Goal: Task Accomplishment & Management: Use online tool/utility

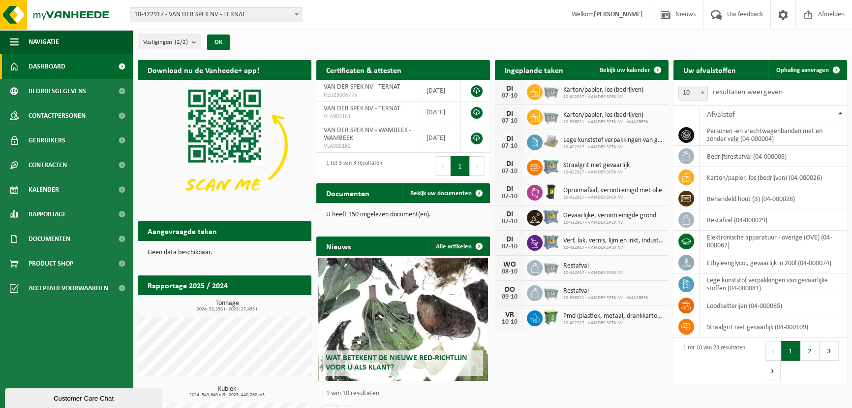
click at [738, 36] on div "Vestigingen (2/2) Alles selecteren Alles deselecteren Actieve selecteren VAN DE…" at bounding box center [493, 43] width 720 height 26
drag, startPoint x: 814, startPoint y: 69, endPoint x: 801, endPoint y: 74, distance: 14.2
click at [814, 69] on span "Ophaling aanvragen" at bounding box center [803, 70] width 53 height 6
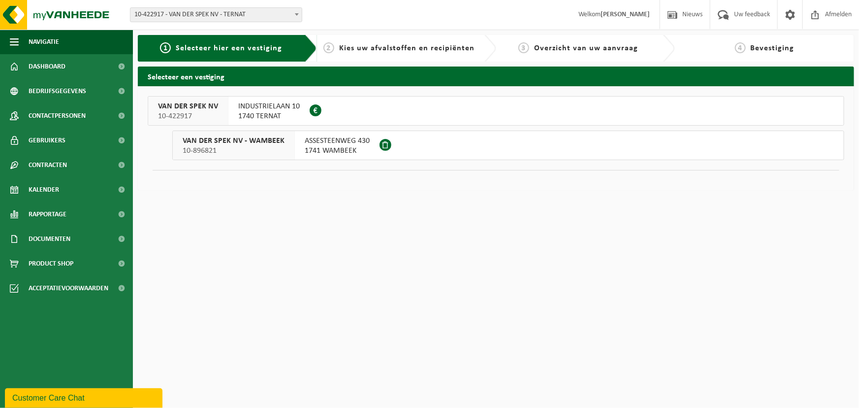
click at [327, 147] on span "1741 WAMBEEK" at bounding box center [337, 151] width 65 height 10
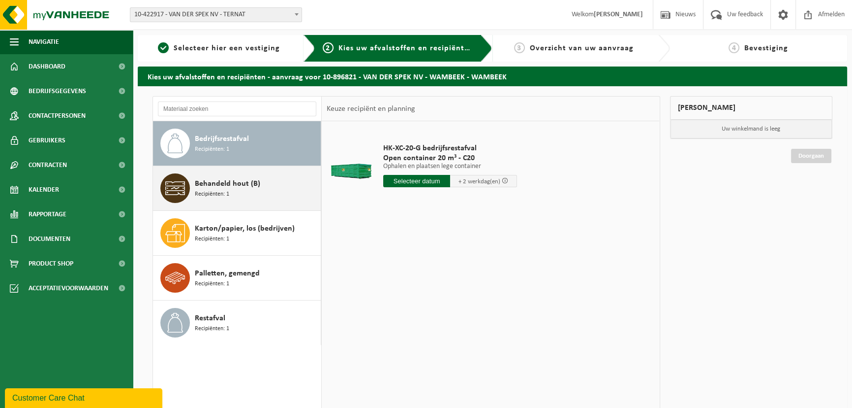
click at [259, 181] on div "Behandeld hout (B) Recipiënten: 1" at bounding box center [257, 188] width 124 height 30
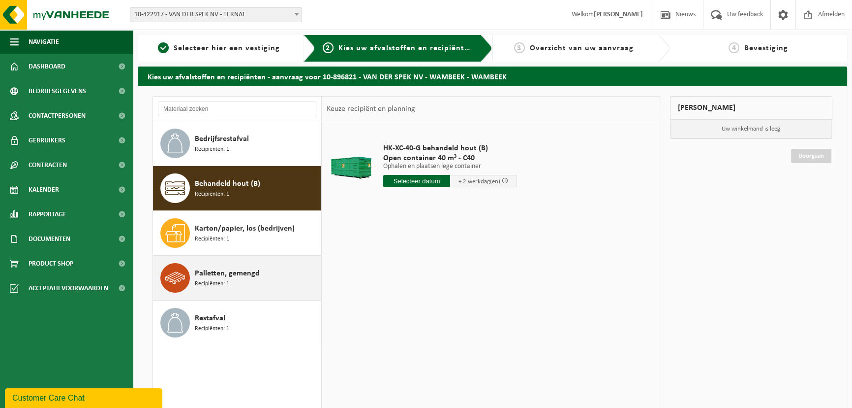
click at [229, 273] on span "Palletten, gemengd" at bounding box center [227, 273] width 65 height 12
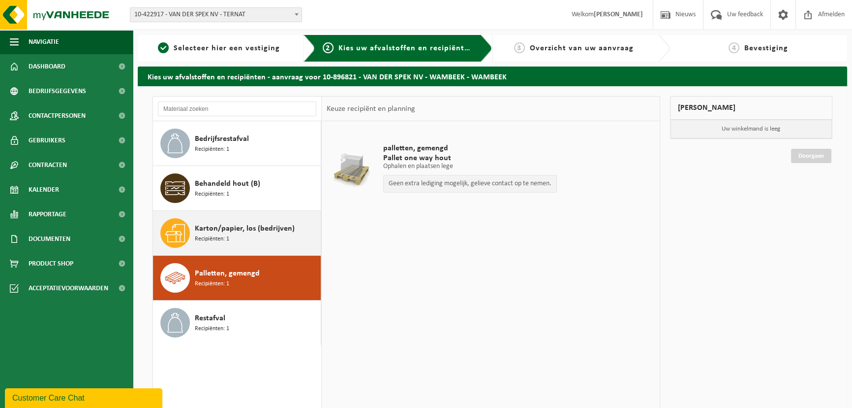
click at [236, 231] on span "Karton/papier, los (bedrijven)" at bounding box center [245, 228] width 100 height 12
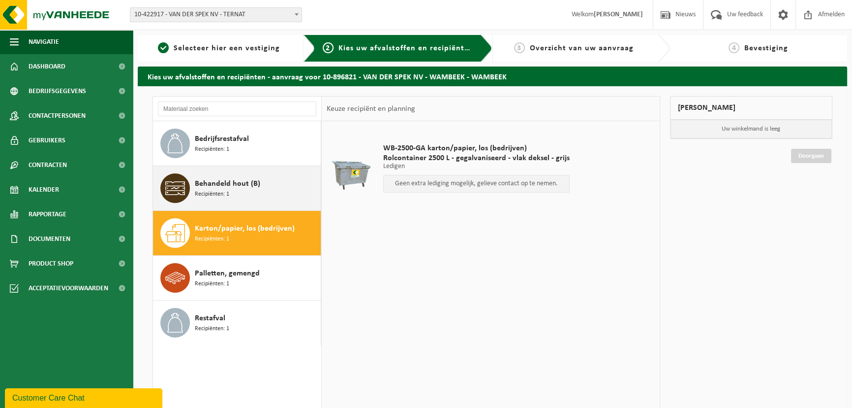
click at [248, 187] on span "Behandeld hout (B)" at bounding box center [227, 184] width 65 height 12
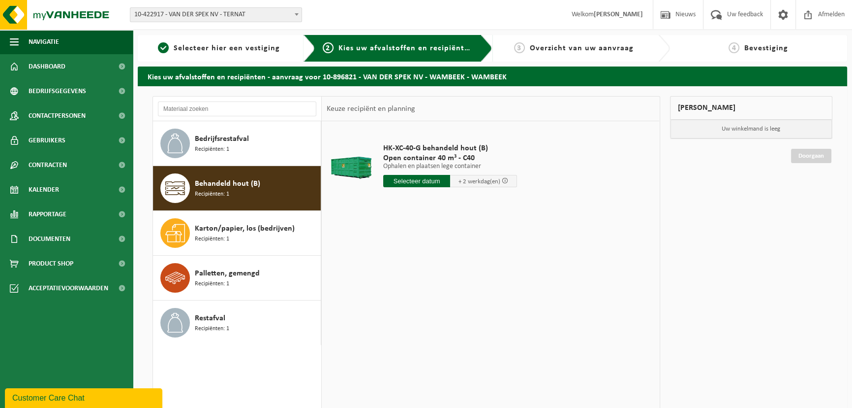
click at [423, 179] on input "text" at bounding box center [416, 181] width 67 height 12
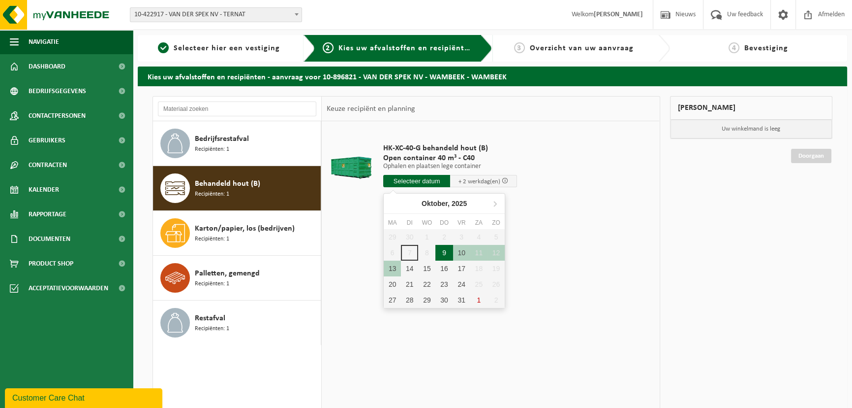
click at [442, 252] on div "9" at bounding box center [444, 253] width 17 height 16
type input "Van 2025-10-09"
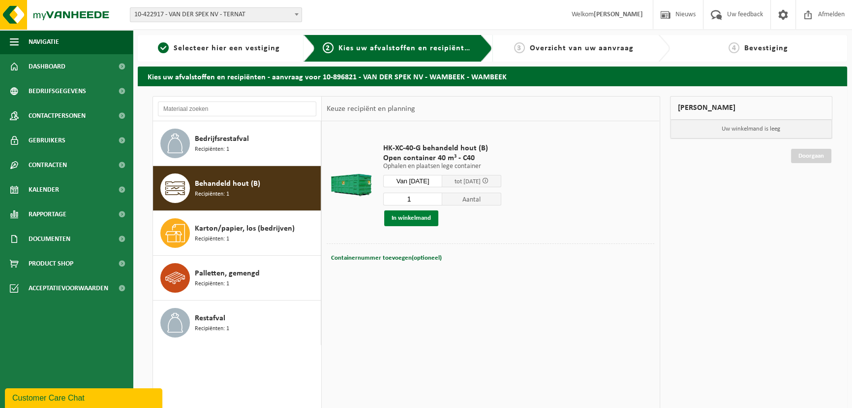
click at [421, 219] on button "In winkelmand" at bounding box center [411, 218] width 54 height 16
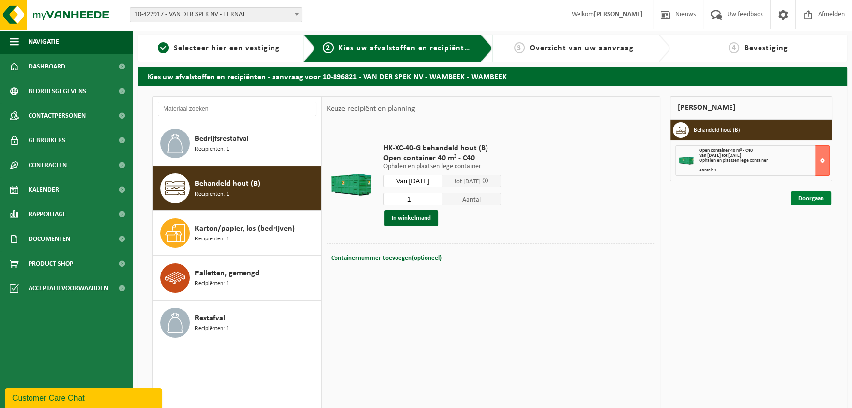
click at [798, 199] on link "Doorgaan" at bounding box center [811, 198] width 40 height 14
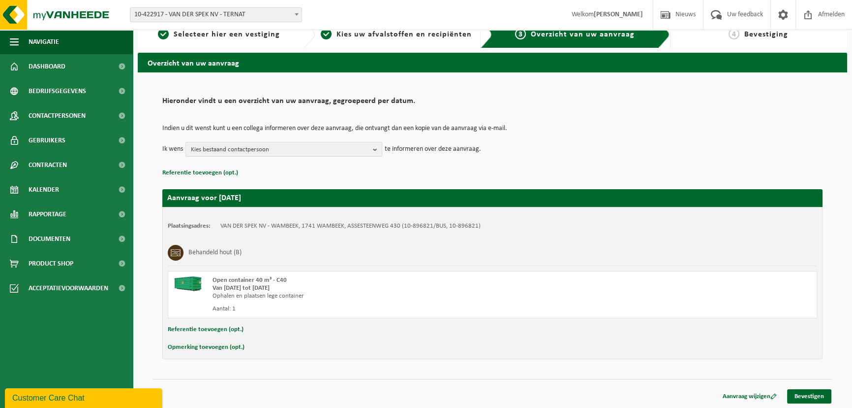
scroll to position [14, 0]
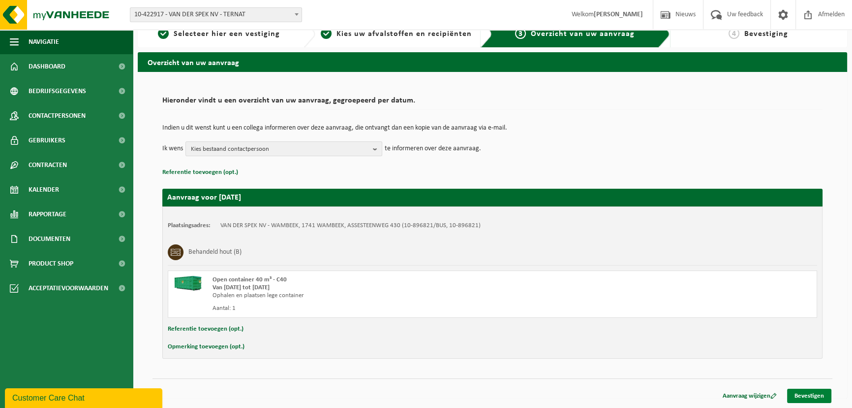
click at [820, 394] on link "Bevestigen" at bounding box center [809, 395] width 44 height 14
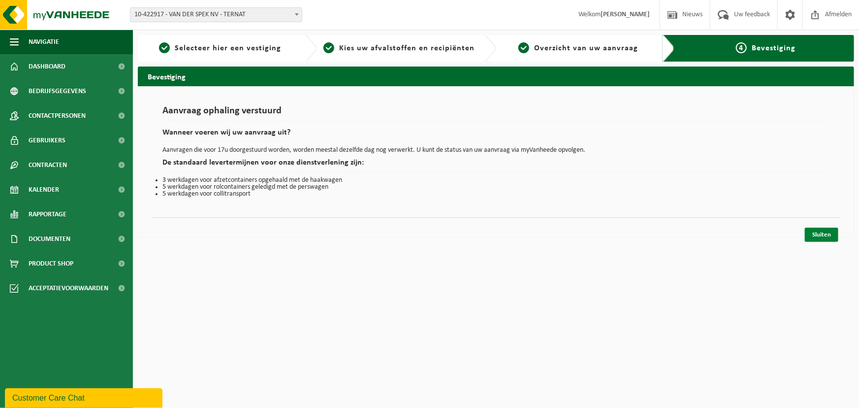
drag, startPoint x: 825, startPoint y: 233, endPoint x: 818, endPoint y: 236, distance: 7.0
click at [825, 233] on link "Sluiten" at bounding box center [821, 234] width 33 height 14
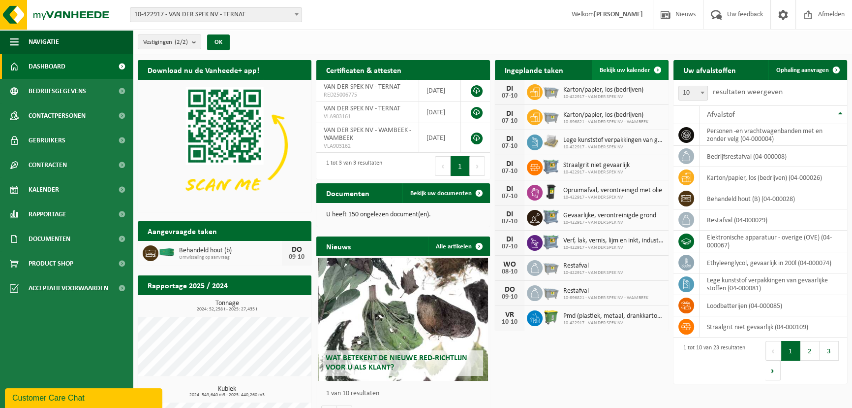
click at [630, 71] on span "Bekijk uw kalender" at bounding box center [625, 70] width 51 height 6
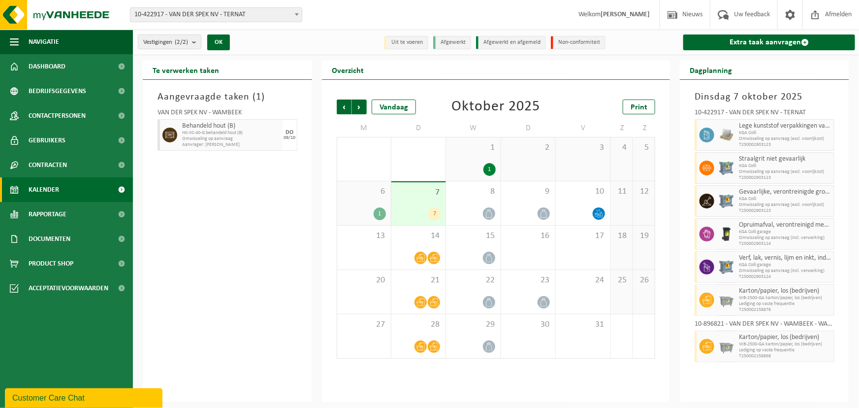
click at [216, 134] on span "HK-XC-40-G behandeld hout (B)" at bounding box center [231, 133] width 98 height 6
